Goal: Find contact information: Find contact information

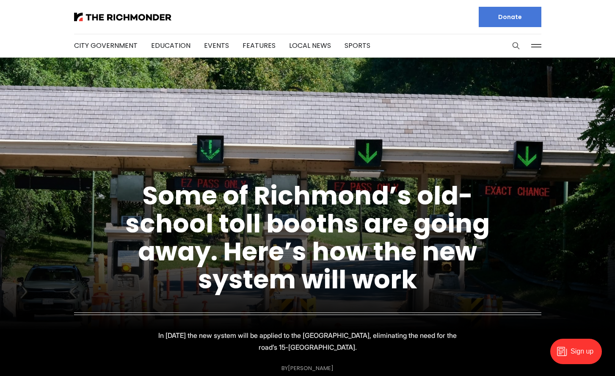
click at [518, 43] on icon "Search this site" at bounding box center [516, 45] width 8 height 8
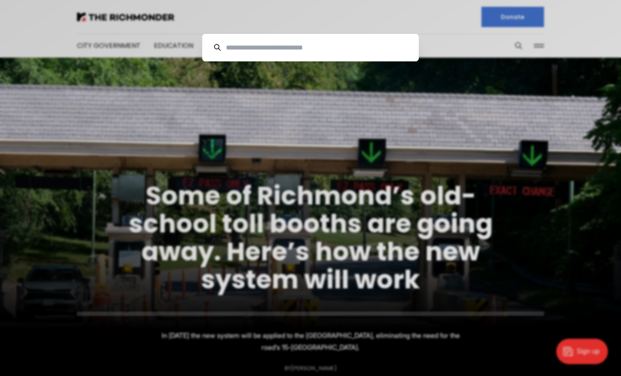
click at [298, 47] on input at bounding box center [314, 48] width 186 height 28
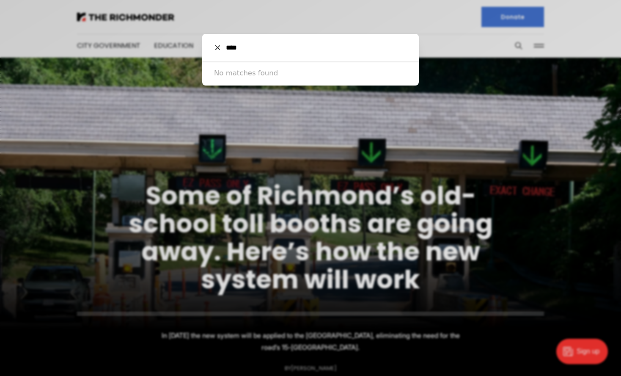
drag, startPoint x: 240, startPoint y: 48, endPoint x: 224, endPoint y: 47, distance: 15.7
click at [224, 47] on input "****" at bounding box center [314, 48] width 186 height 28
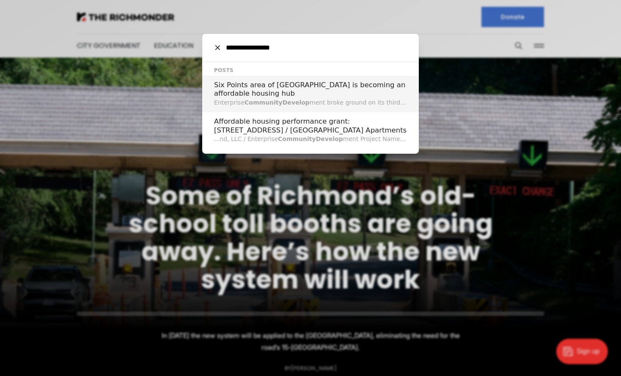
type input "**********"
click at [258, 94] on h2 "Six Points area of [GEOGRAPHIC_DATA] is becoming an affordable housing hub" at bounding box center [310, 89] width 193 height 17
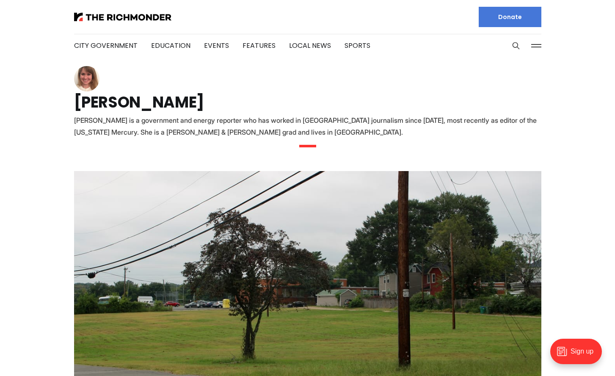
drag, startPoint x: 146, startPoint y: 107, endPoint x: 71, endPoint y: 105, distance: 74.5
click at [71, 105] on section "[PERSON_NAME] [PERSON_NAME] is a government and energy reporter who has worked …" at bounding box center [308, 110] width 494 height 88
copy h1 "[PERSON_NAME]"
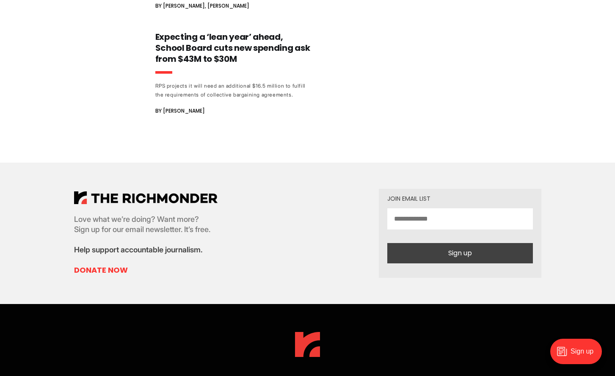
scroll to position [10604, 0]
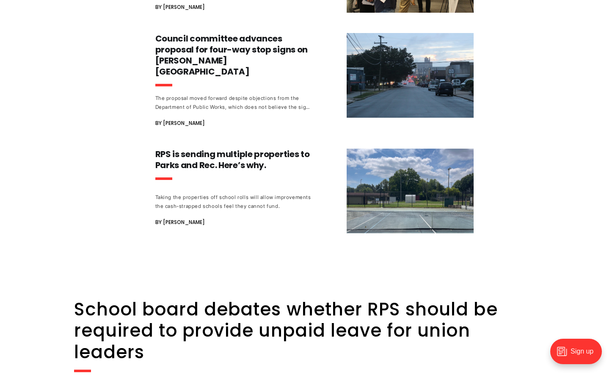
scroll to position [21668, 0]
